Goal: Task Accomplishment & Management: Complete application form

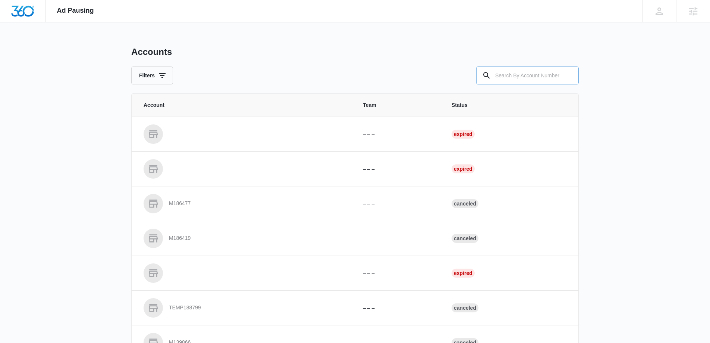
click at [511, 74] on input "text" at bounding box center [528, 75] width 103 height 18
paste input "M52497"
type input "M52497"
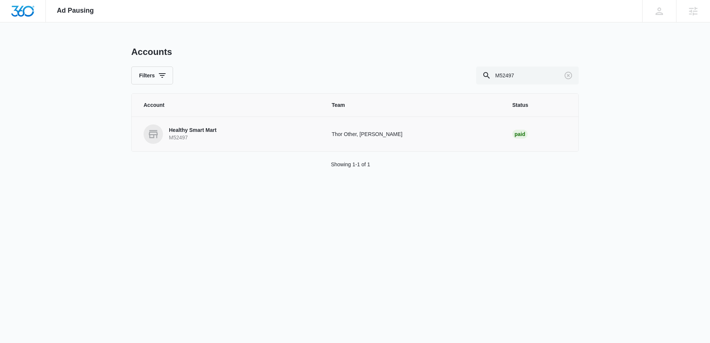
click at [196, 131] on p "Healthy Smart Mart" at bounding box center [193, 129] width 48 height 7
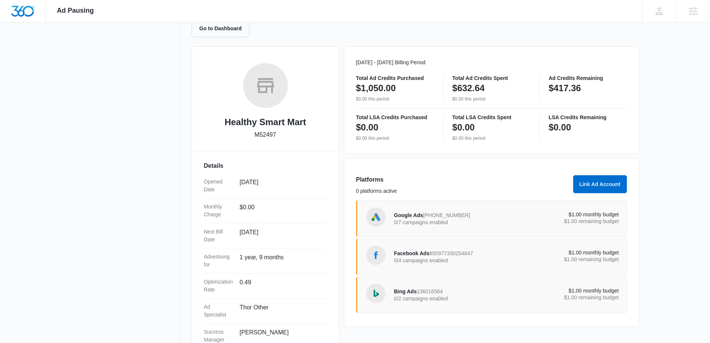
scroll to position [107, 0]
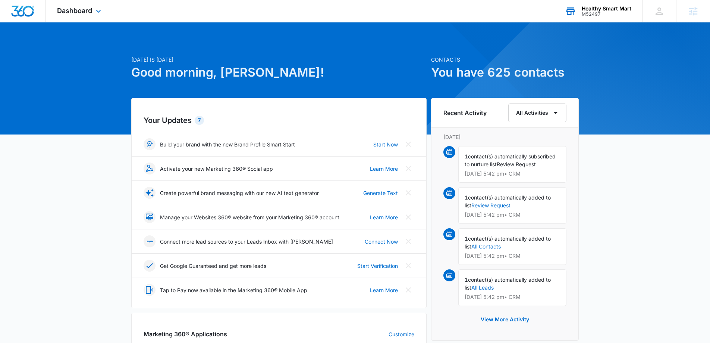
click at [602, 12] on div "M52497" at bounding box center [607, 14] width 50 height 5
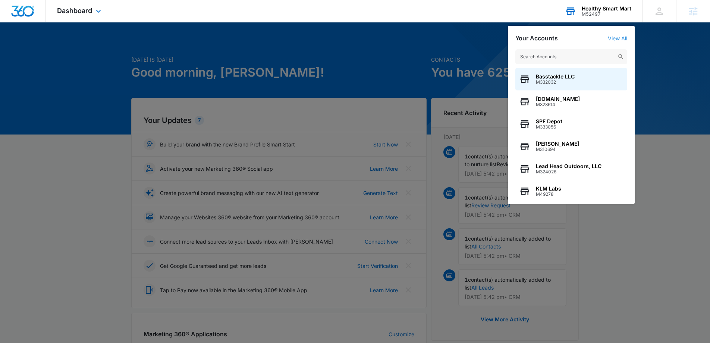
click at [621, 41] on link "View All" at bounding box center [617, 38] width 19 height 6
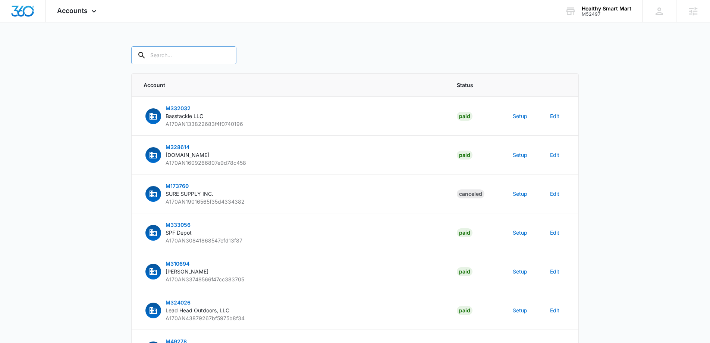
click at [177, 56] on input "text" at bounding box center [183, 55] width 105 height 18
paste input "M52497"
type input "M52497"
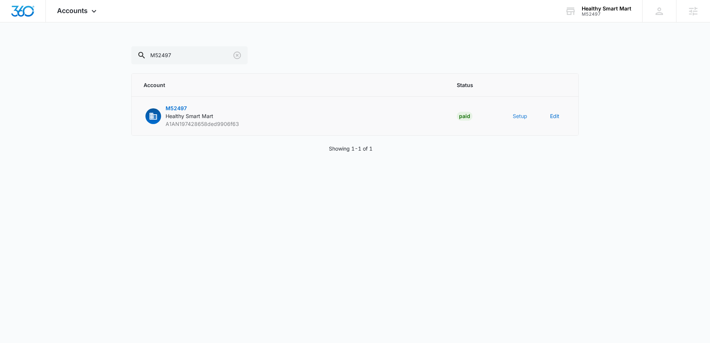
click at [521, 115] on button "Setup" at bounding box center [520, 116] width 15 height 8
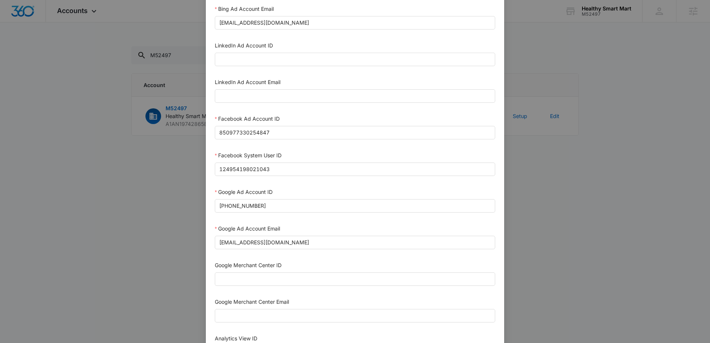
scroll to position [67, 0]
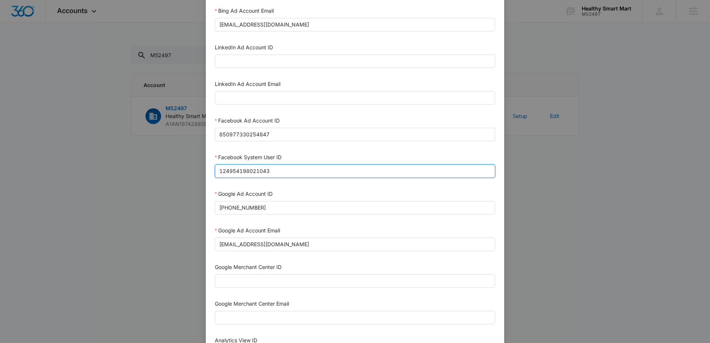
click at [301, 173] on input "124954198021043" at bounding box center [355, 170] width 281 height 13
paste input "023954259108897"
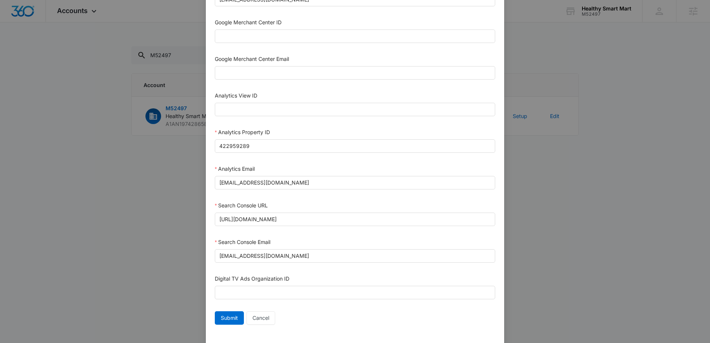
scroll to position [323, 0]
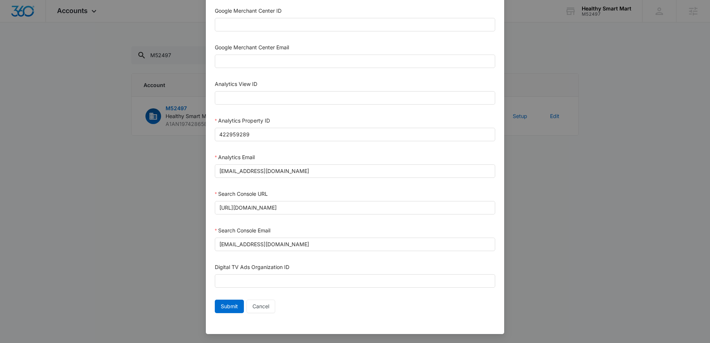
type input "1023954259108897"
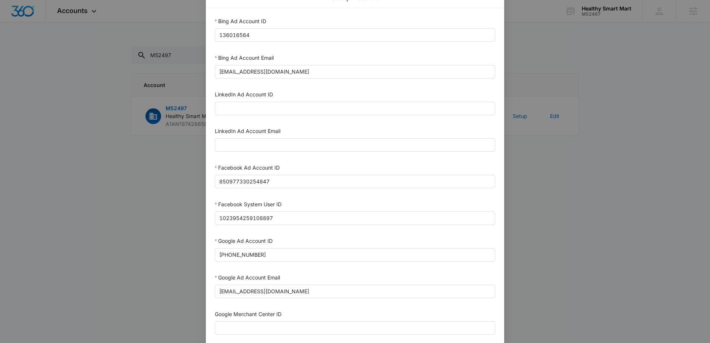
scroll to position [21, 0]
drag, startPoint x: 307, startPoint y: 184, endPoint x: 191, endPoint y: 177, distance: 116.6
click at [191, 177] on div "Setup Account Bing Ad Account ID 136016564 Bing Ad Account Email bing_reseller_…" at bounding box center [355, 171] width 710 height 343
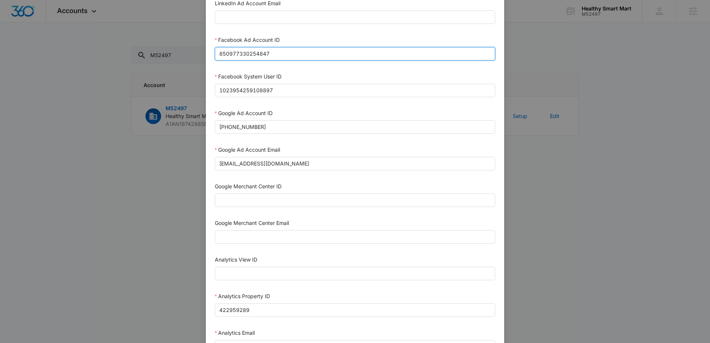
scroll to position [323, 0]
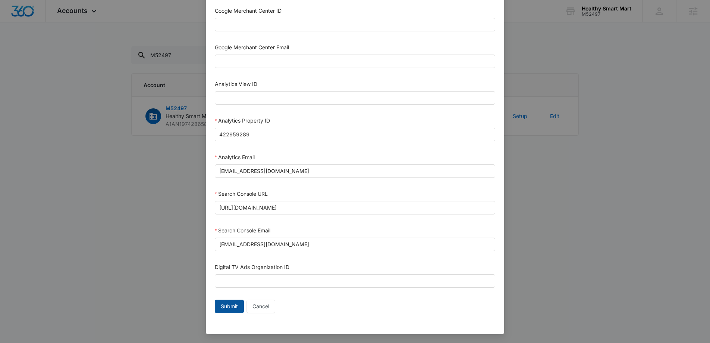
click at [235, 306] on span "Submit" at bounding box center [229, 306] width 17 height 8
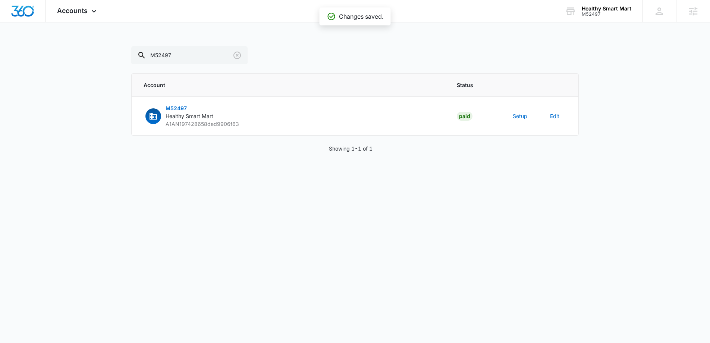
scroll to position [315, 0]
